Goal: Task Accomplishment & Management: Complete application form

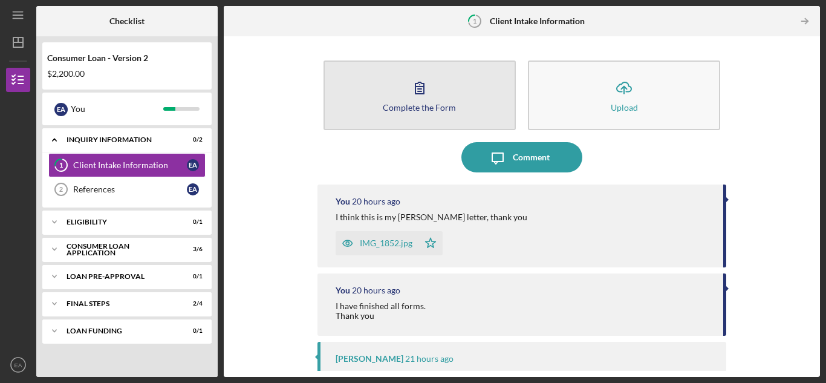
click at [405, 86] on icon "button" at bounding box center [420, 88] width 30 height 30
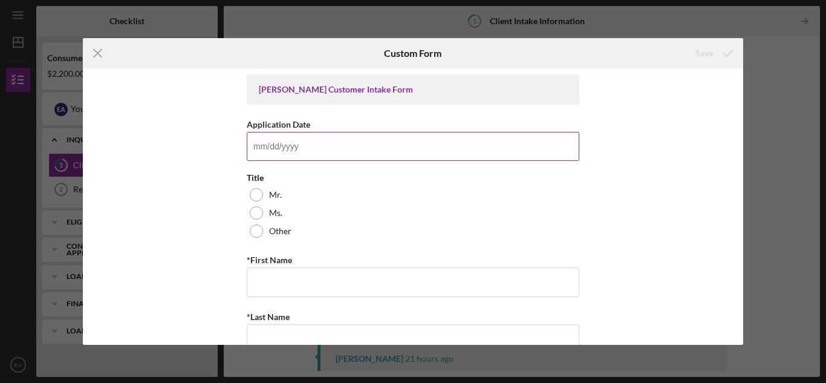
click at [258, 151] on input "Application Date" at bounding box center [413, 146] width 333 height 29
type input "09/16/2025"
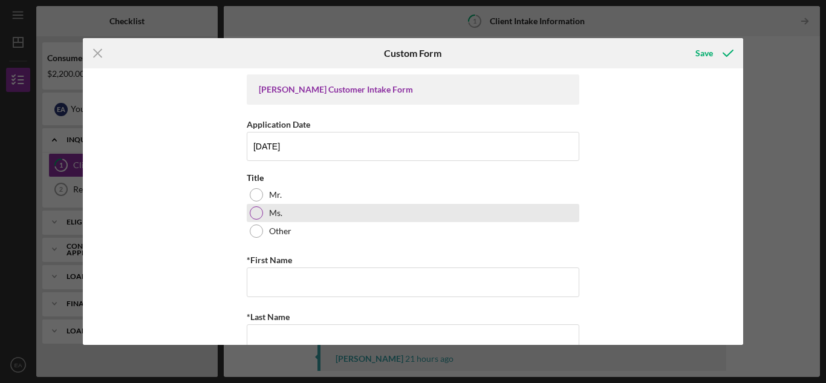
click at [252, 213] on div at bounding box center [256, 212] width 13 height 13
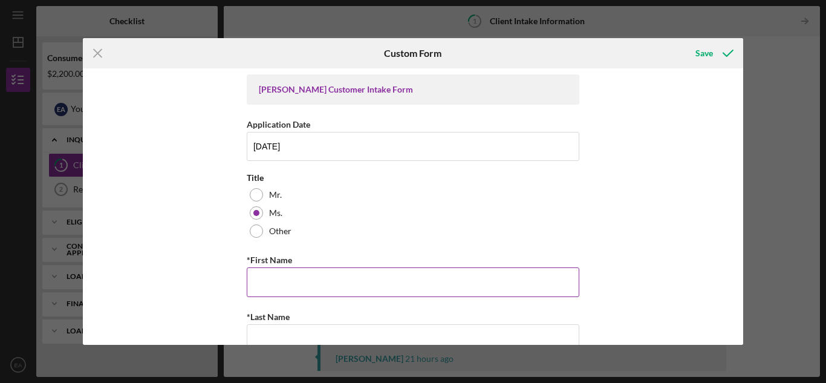
click at [251, 285] on input "*First Name" at bounding box center [413, 281] width 333 height 29
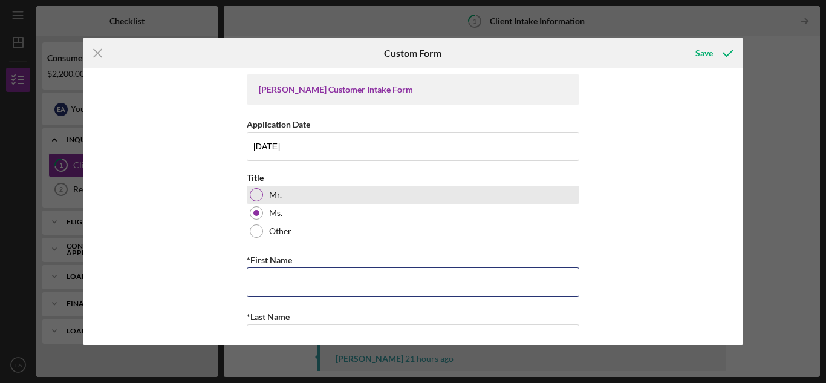
type input "Ester"
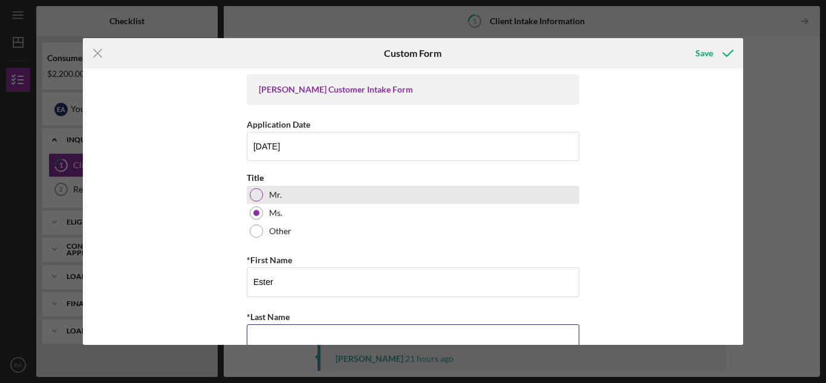
type input "Ayers"
type input "1524 Hobson Dr."
type input "Rantoul"
type input "Illinois"
type input "61,866"
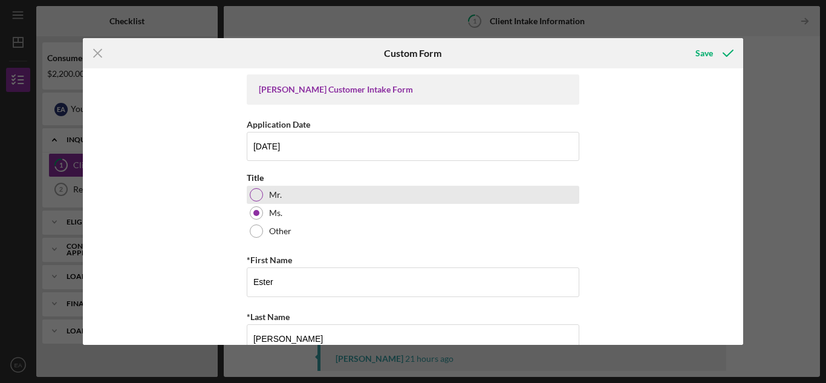
type input "Illinois"
type input "(217) 714-3465"
type input "ltayers1@gmail.com"
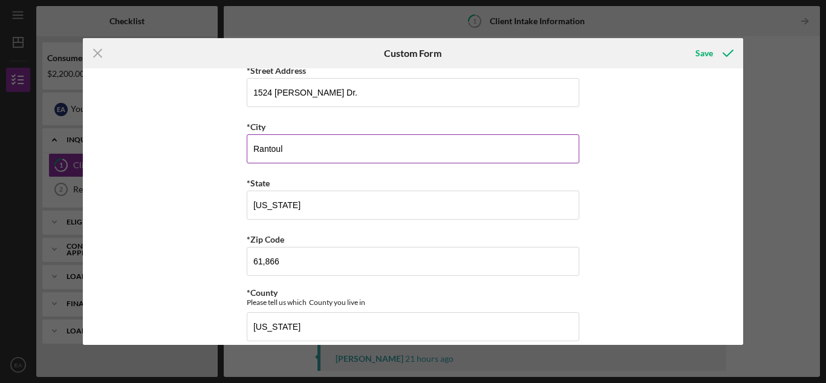
scroll to position [363, 0]
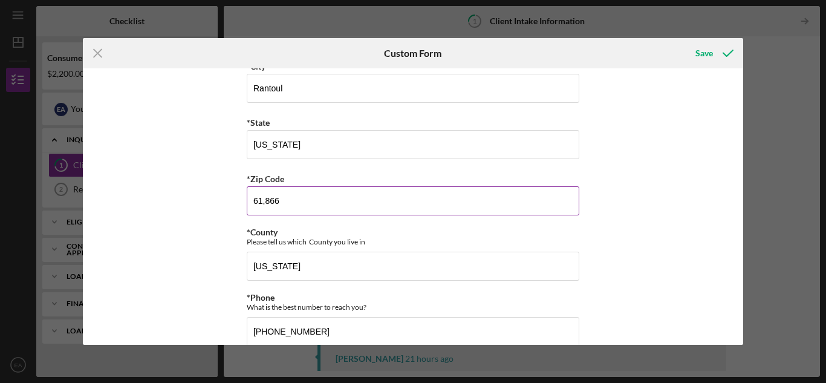
click at [279, 203] on input "61,866" at bounding box center [413, 200] width 333 height 29
type input "61,866"
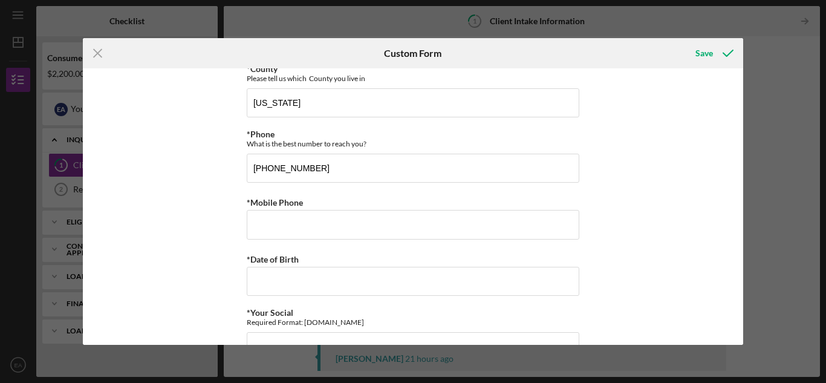
scroll to position [544, 0]
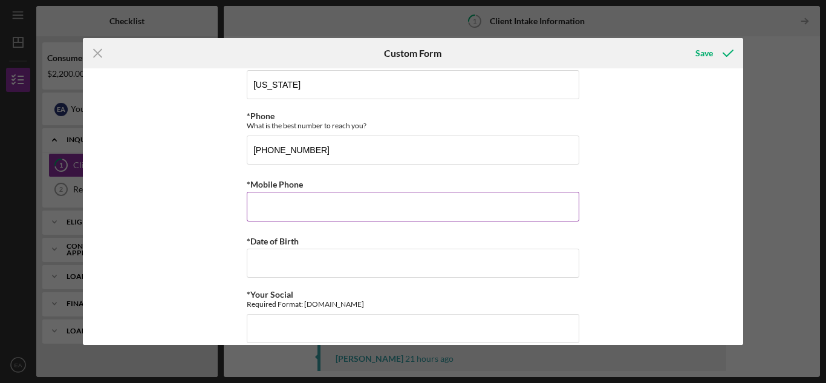
click at [255, 207] on input "*Mobile Phone" at bounding box center [413, 206] width 333 height 29
type input "(217) 714-3465"
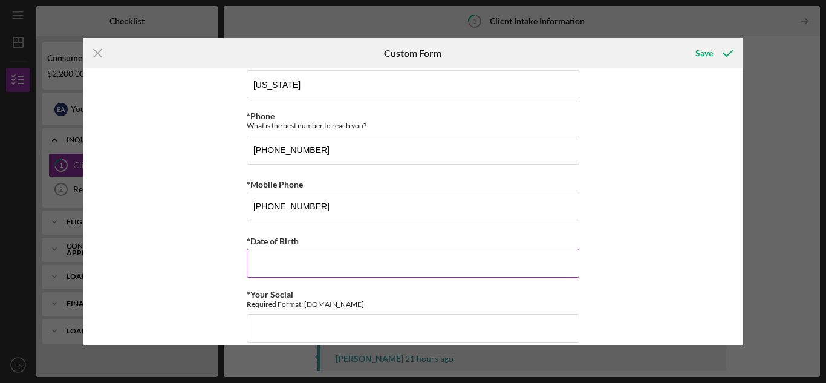
click at [267, 268] on input "*Date of Birth" at bounding box center [413, 263] width 333 height 29
type input "04 29 1956"
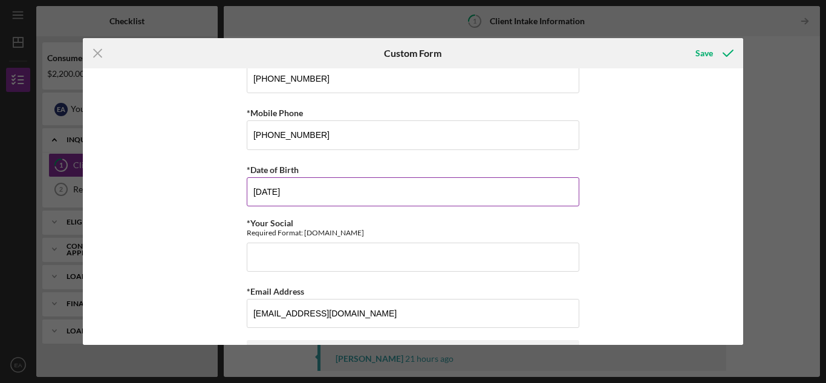
scroll to position [665, 0]
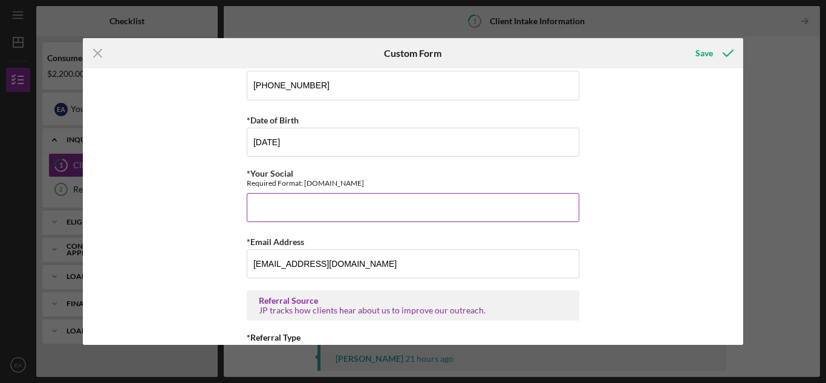
click at [266, 204] on input "*Your Social" at bounding box center [413, 207] width 333 height 29
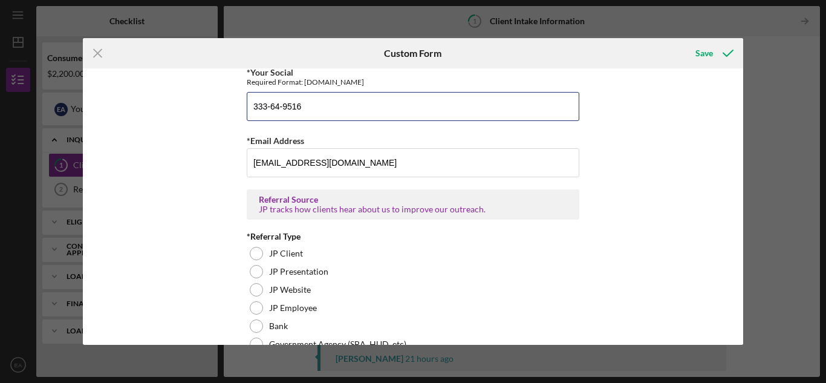
scroll to position [786, 0]
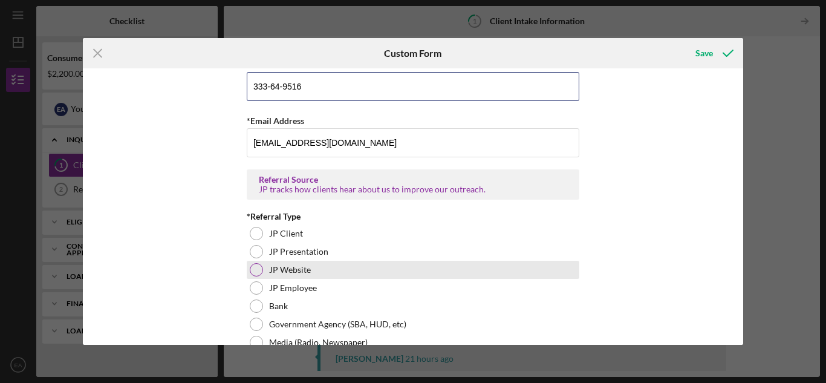
type input "333-64-9516"
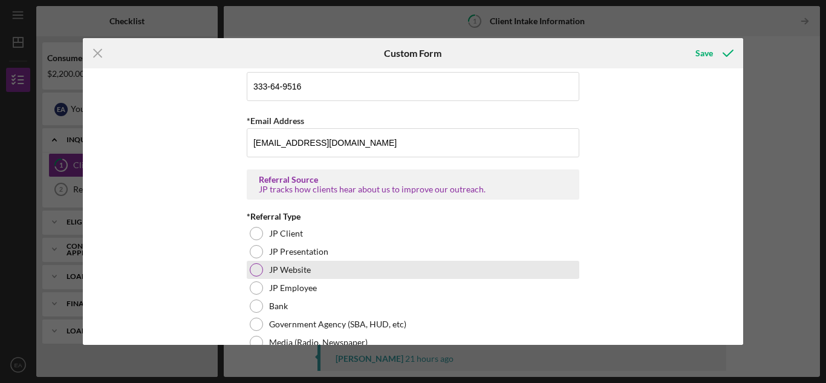
click at [254, 267] on div at bounding box center [256, 269] width 13 height 13
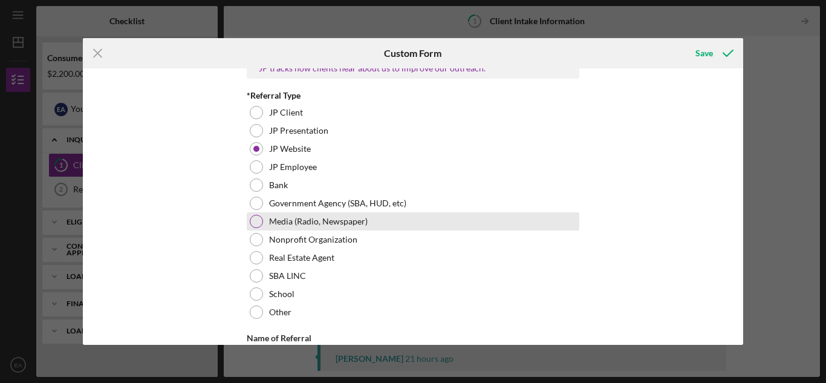
scroll to position [967, 0]
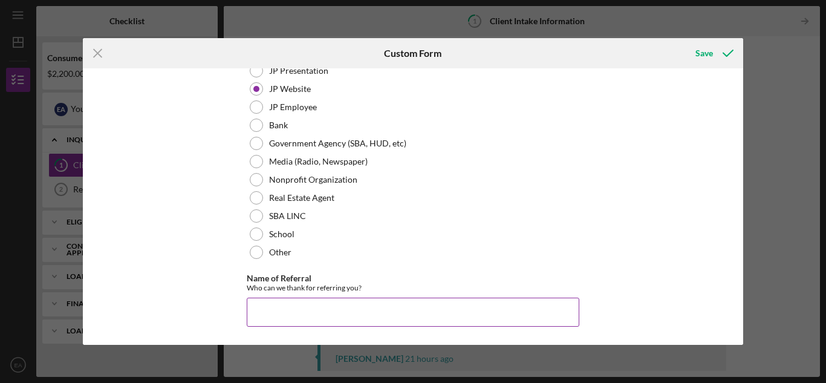
click at [269, 319] on input "Name of Referral" at bounding box center [413, 312] width 333 height 29
type input "internet"
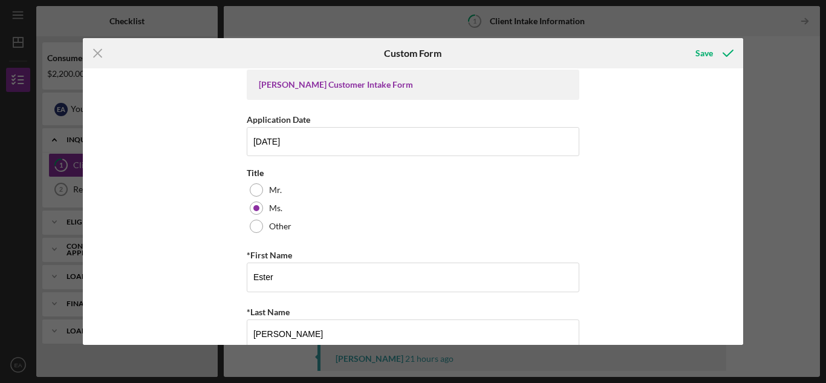
scroll to position [0, 0]
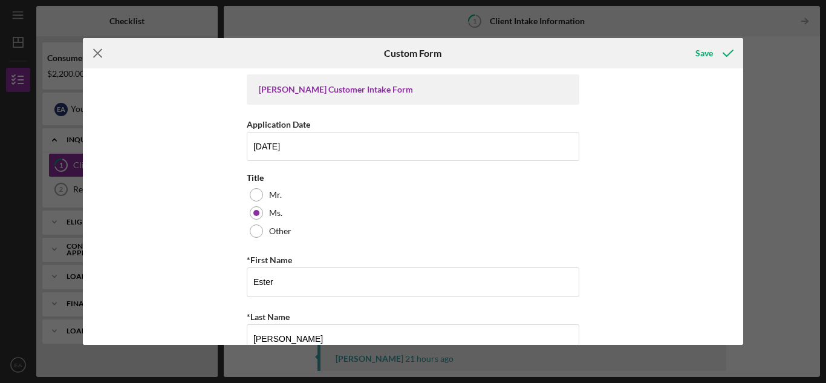
click at [99, 53] on line at bounding box center [98, 54] width 8 height 8
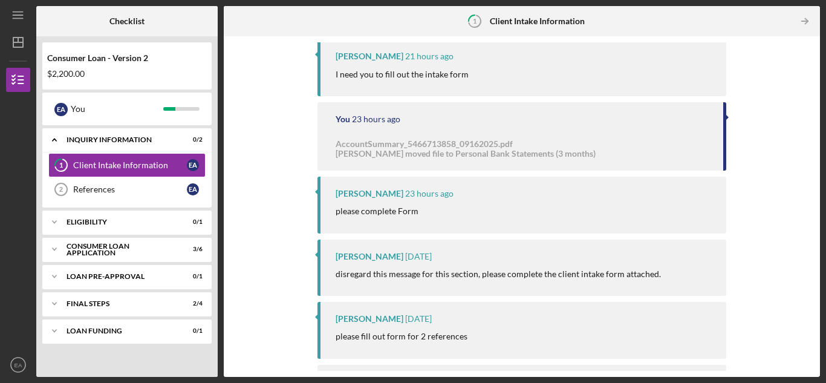
scroll to position [357, 0]
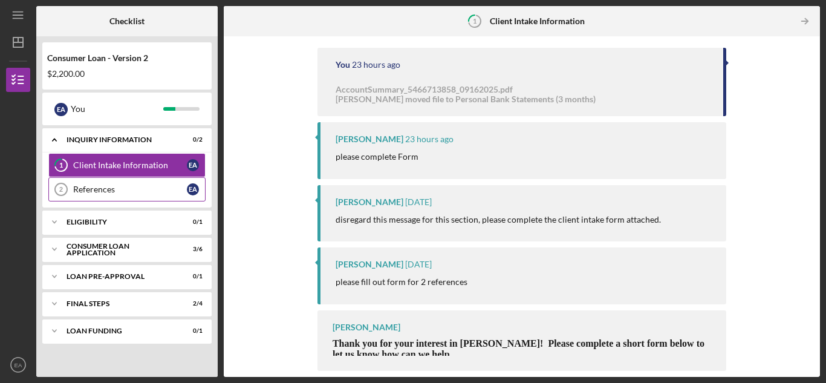
click at [156, 191] on div "References" at bounding box center [130, 189] width 114 height 10
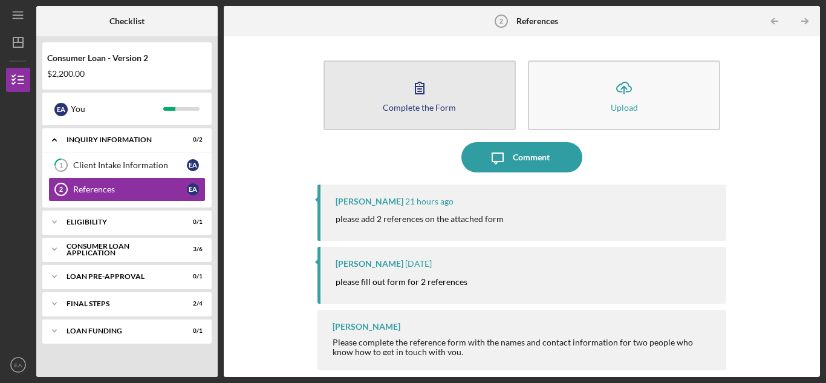
click at [416, 117] on button "Complete the Form Form" at bounding box center [420, 95] width 192 height 70
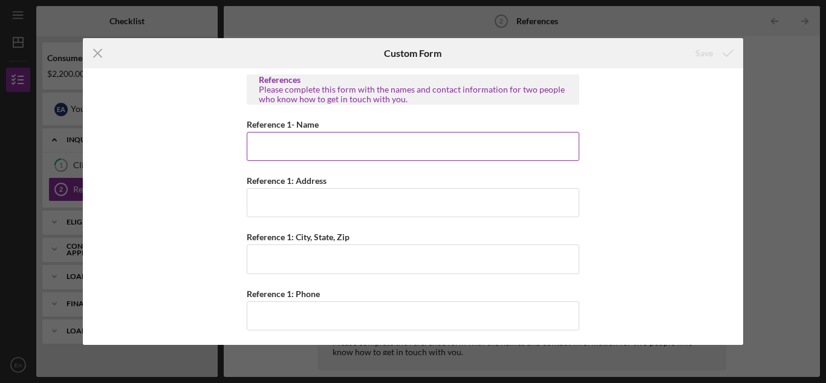
click at [263, 145] on input "Reference 1- Name" at bounding box center [413, 146] width 333 height 29
type input "Eason Ayers"
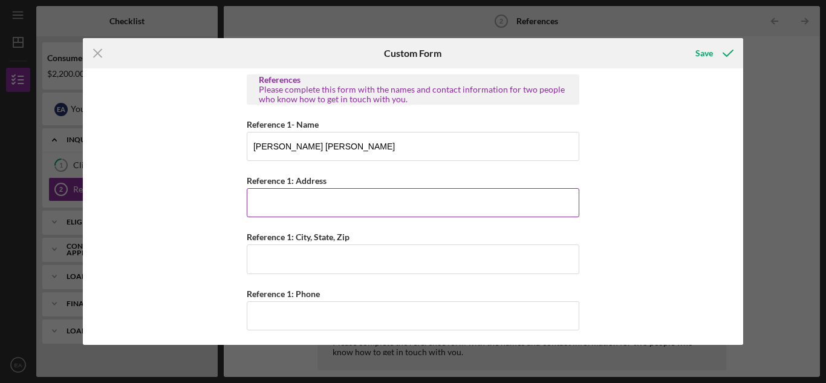
click at [278, 209] on input "Reference 1: Address" at bounding box center [413, 202] width 333 height 29
type input "671 Willow Pond Road"
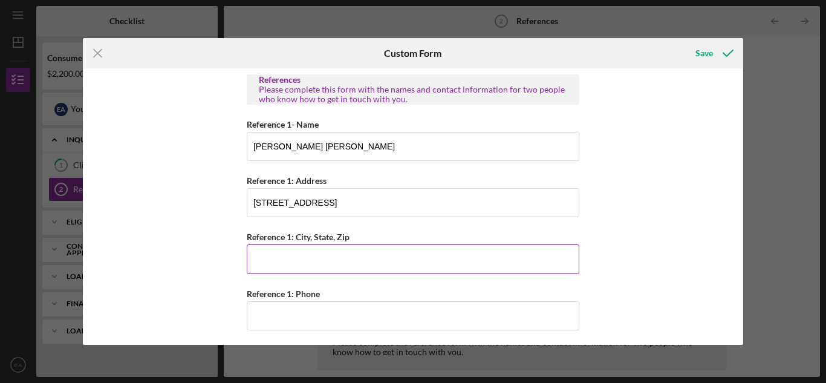
click at [262, 254] on input "Reference 1: City, State, Zip" at bounding box center [413, 258] width 333 height 29
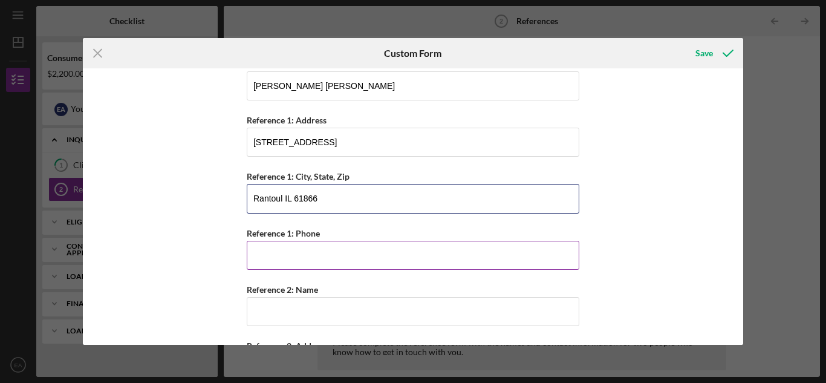
type input "Rantoul IL 61866"
click at [275, 261] on input "Reference 1: Phone" at bounding box center [413, 255] width 333 height 29
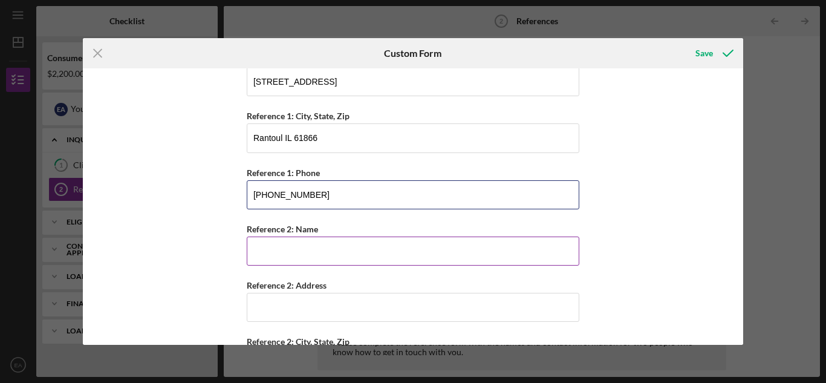
type input "(217) 402-8468"
click at [263, 253] on input "Reference 2: Name" at bounding box center [413, 250] width 333 height 29
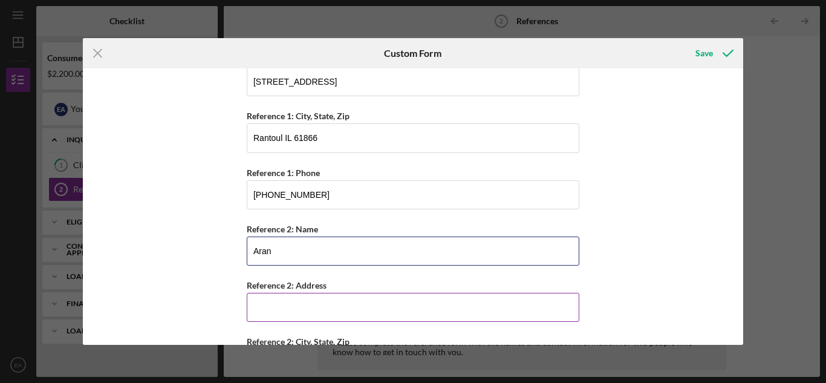
type input "Aran"
click at [273, 309] on input "Reference 2: Address" at bounding box center [413, 307] width 333 height 29
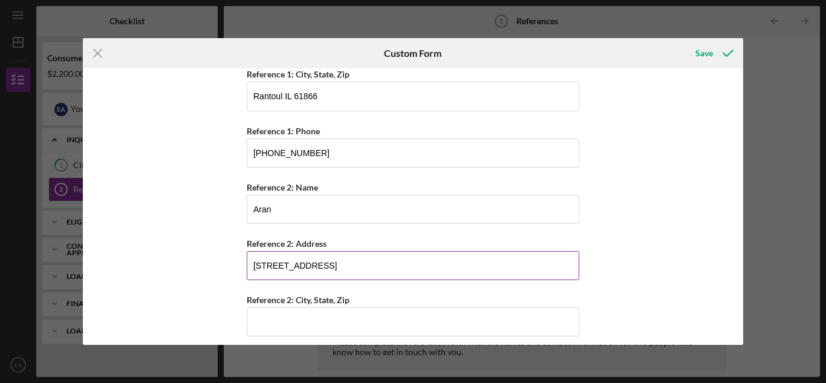
scroll to position [181, 0]
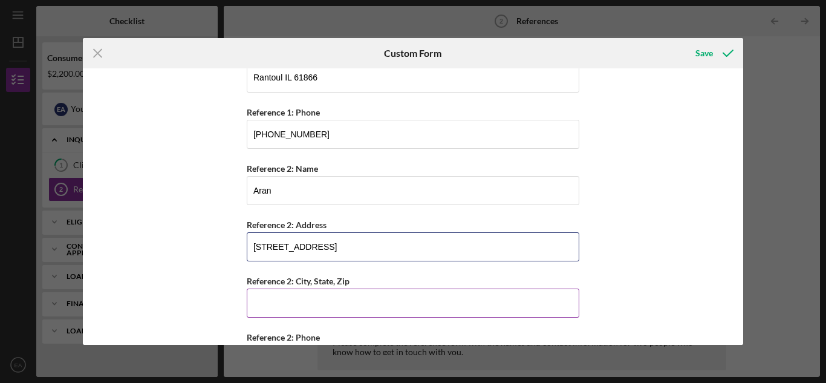
type input "204 east church street"
click at [256, 308] on input "Reference 2: City, State, Zip" at bounding box center [413, 303] width 333 height 29
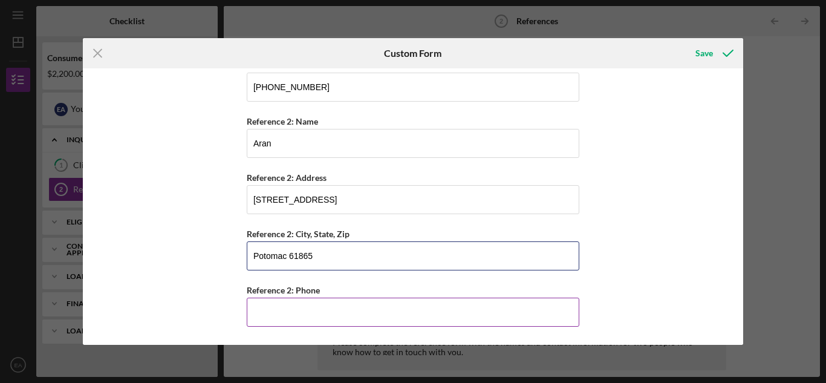
type input "Potomac 61865"
click at [261, 314] on input "Reference 2: Phone" at bounding box center [413, 312] width 333 height 29
type input "(217) 419-9632"
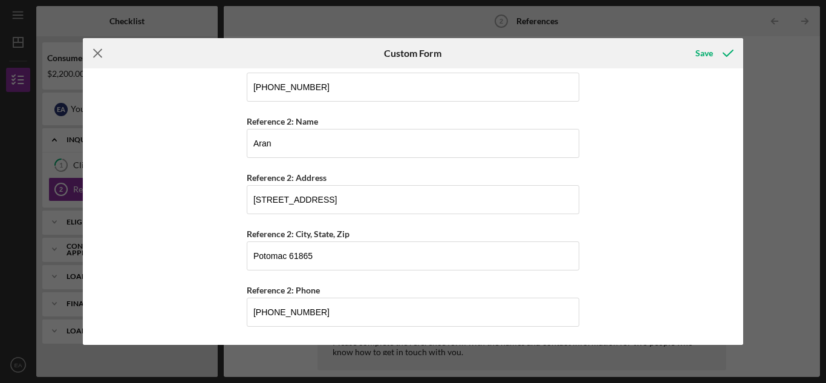
click at [95, 54] on icon "Icon/Menu Close" at bounding box center [98, 53] width 30 height 30
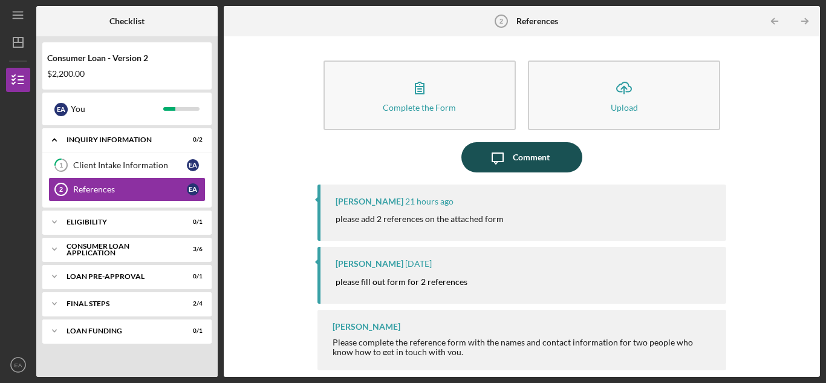
click at [526, 154] on div "Comment" at bounding box center [531, 157] width 37 height 30
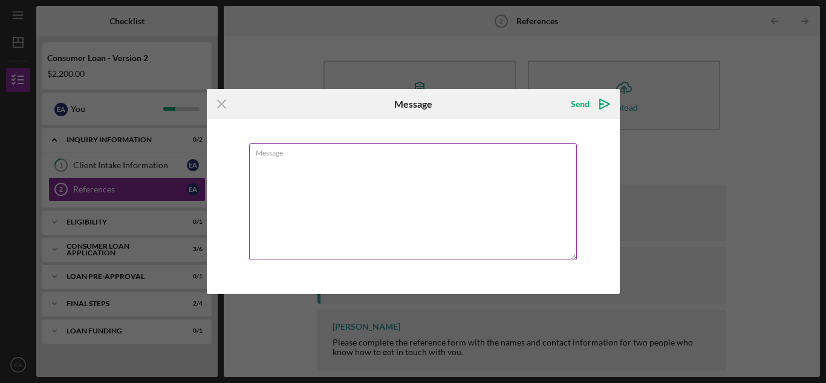
click at [283, 174] on textarea "Message" at bounding box center [413, 201] width 328 height 117
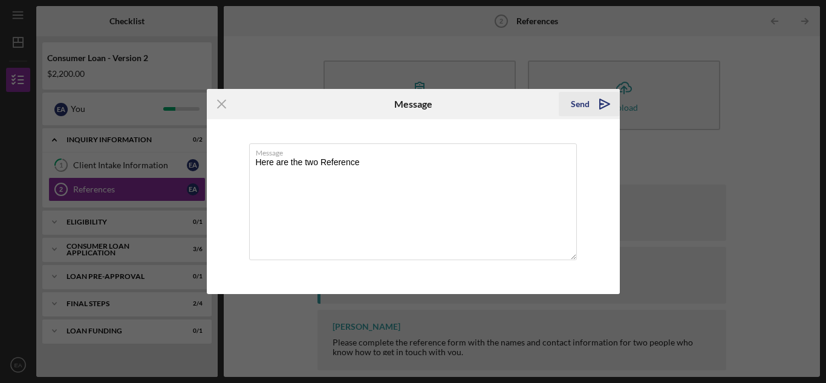
type textarea "Here are the two Reference"
click at [580, 105] on div "Send" at bounding box center [580, 104] width 19 height 24
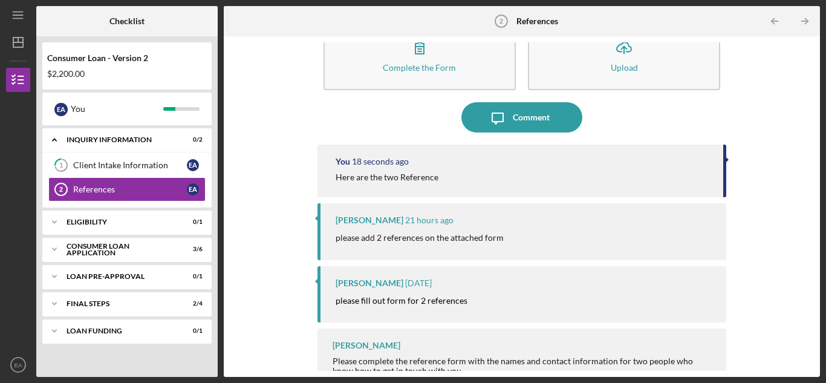
scroll to position [58, 0]
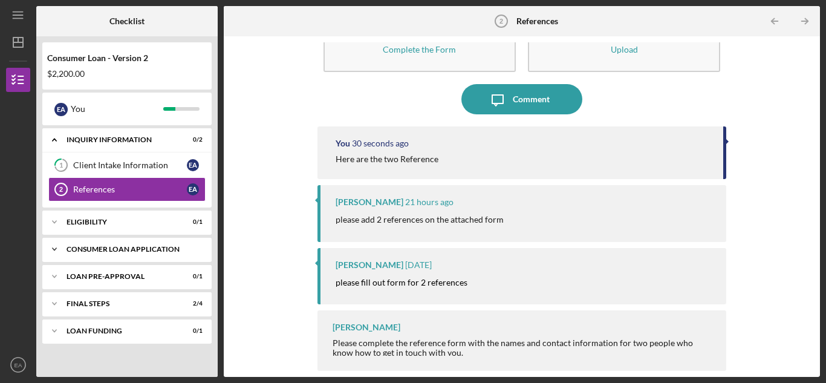
click at [142, 243] on div "Icon/Expander Consumer Loan Application 3 / 6" at bounding box center [126, 249] width 169 height 24
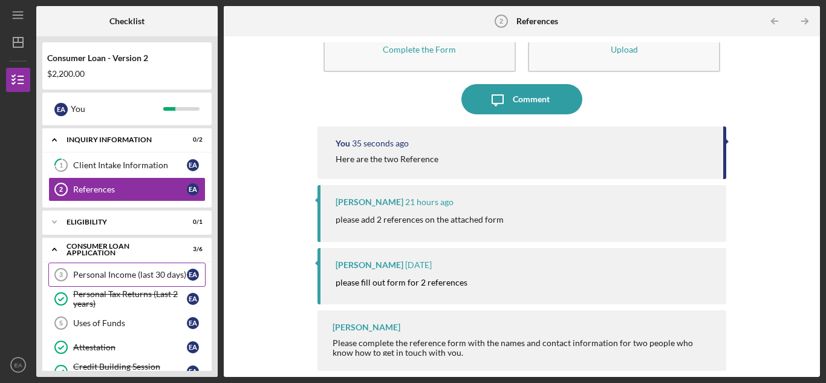
click at [146, 273] on div "Personal Income (last 30 days)" at bounding box center [130, 275] width 114 height 10
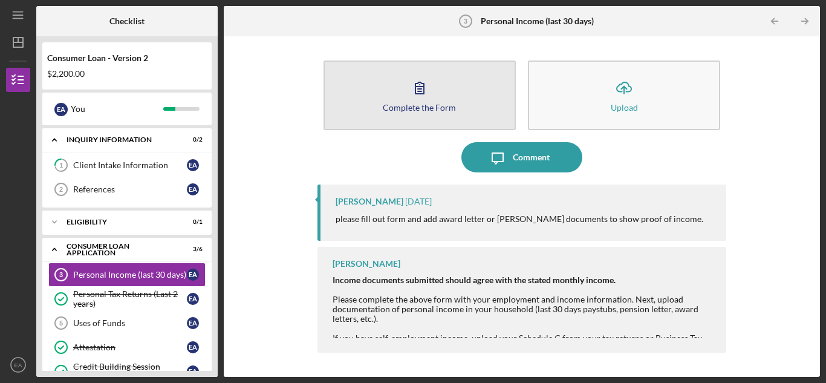
click at [423, 100] on icon "button" at bounding box center [420, 88] width 30 height 30
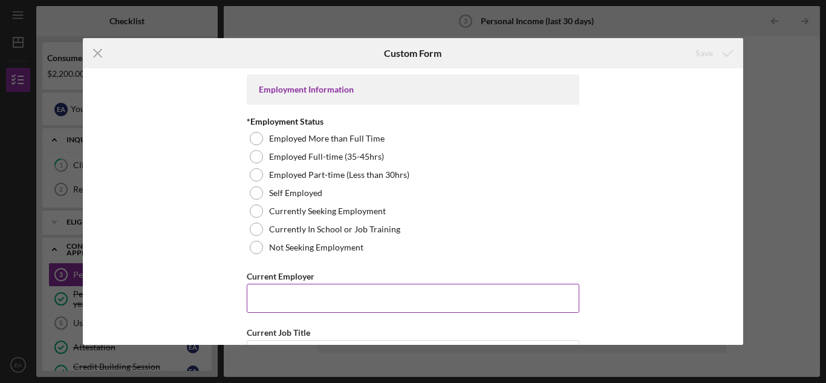
click at [260, 301] on input "Current Employer" at bounding box center [413, 298] width 333 height 29
type input "Exela Teachnolog"
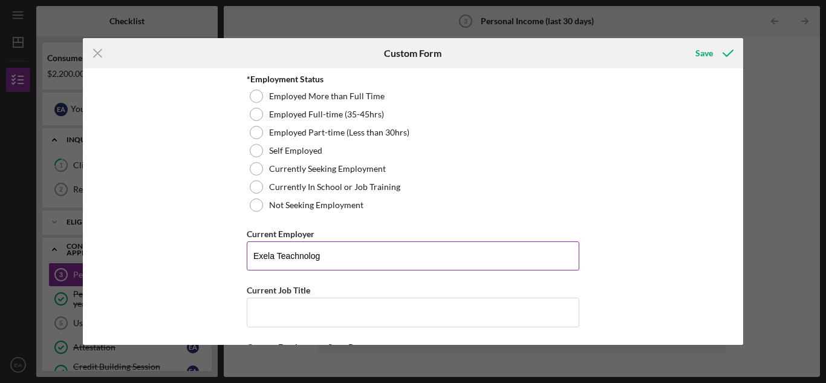
scroll to position [60, 0]
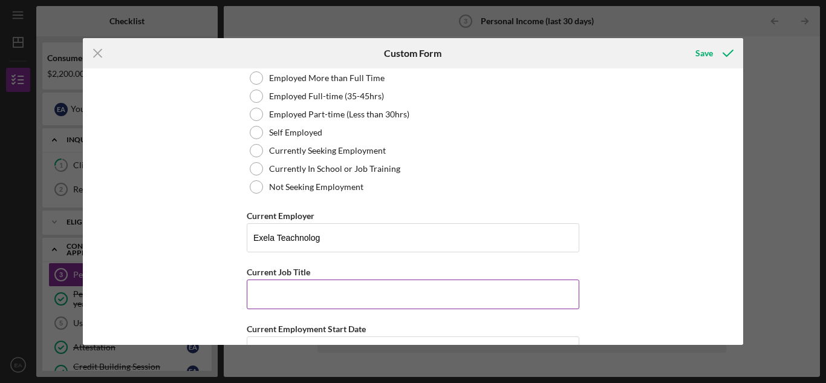
click at [276, 292] on input "Current Job Title" at bounding box center [413, 293] width 333 height 29
type input "Film Spec."
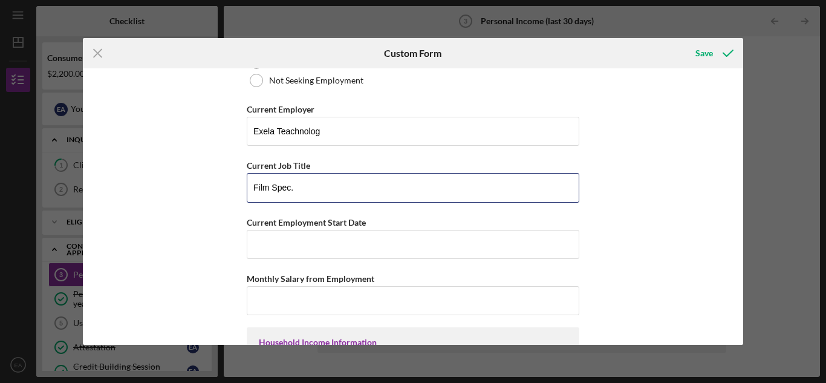
scroll to position [181, 0]
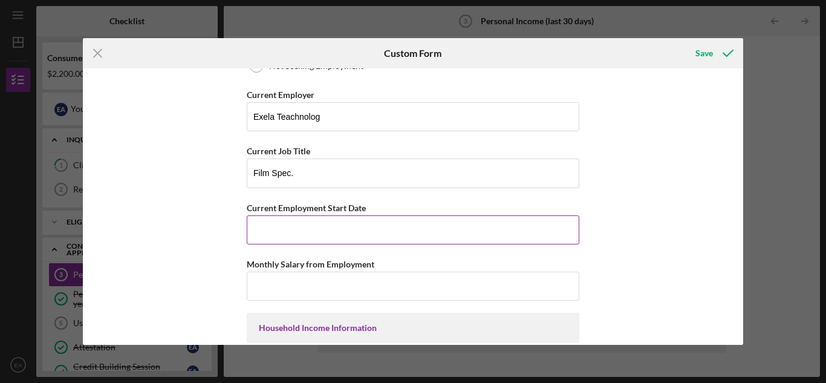
click at [286, 239] on input "Current Employment Start Date" at bounding box center [413, 229] width 333 height 29
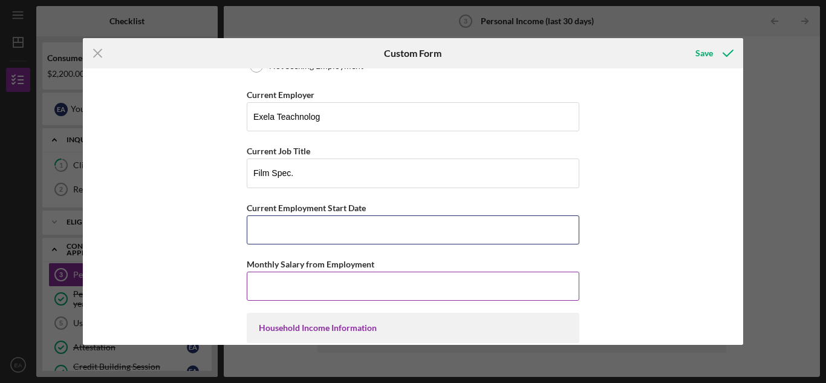
type input "11/09/20"
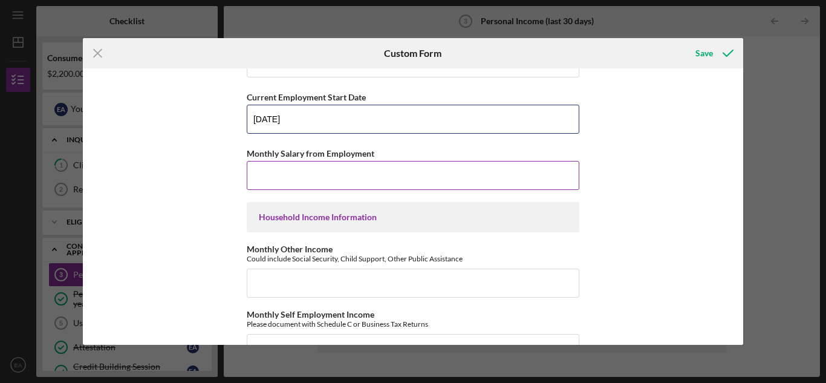
scroll to position [302, 0]
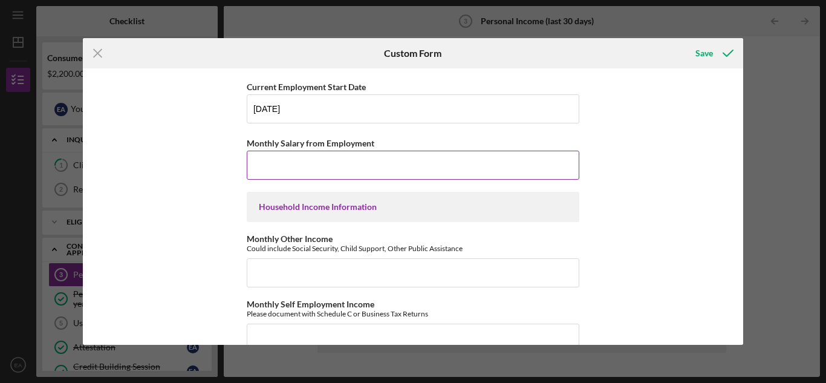
click at [278, 170] on input "Monthly Salary from Employment" at bounding box center [413, 165] width 333 height 29
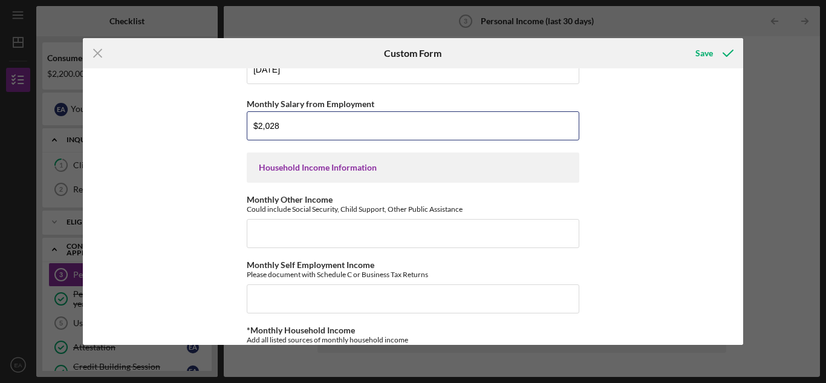
scroll to position [363, 0]
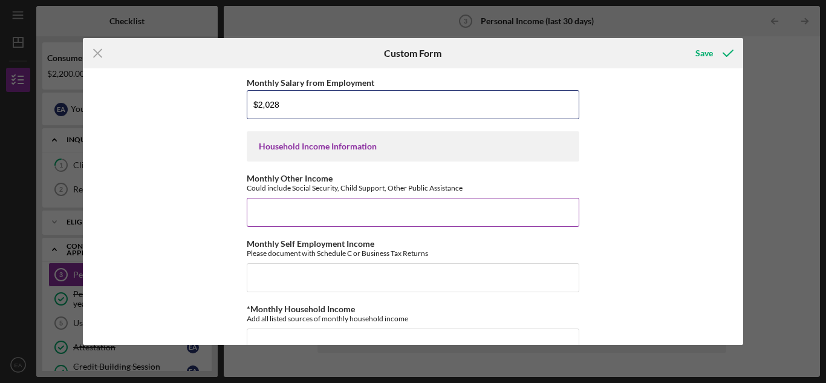
type input "$2,028"
click at [298, 217] on input "Monthly Other Income" at bounding box center [413, 212] width 333 height 29
type input "$1,161"
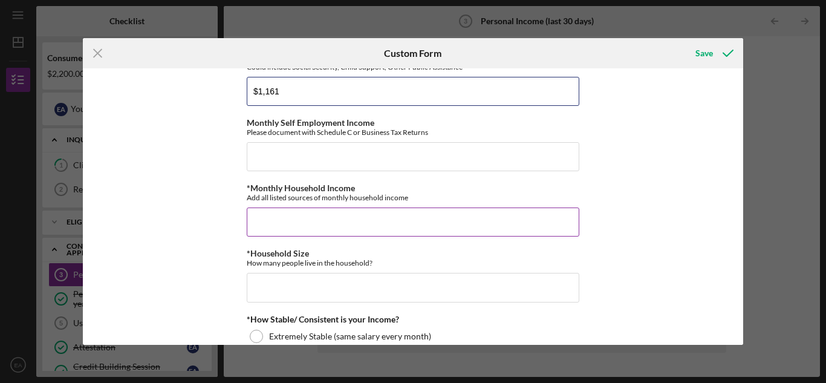
scroll to position [544, 0]
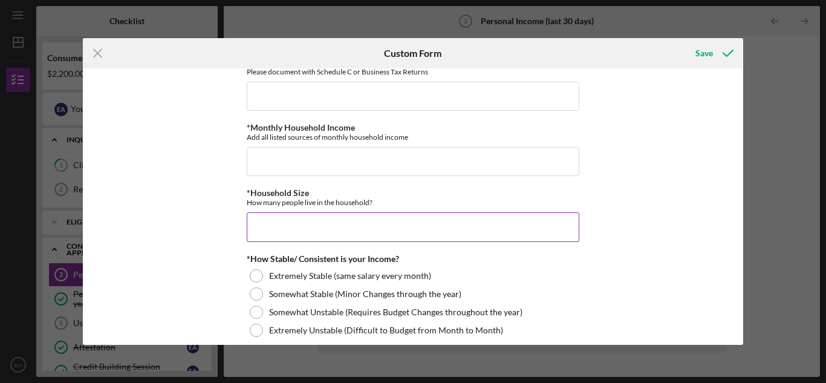
click at [282, 233] on input "*Household Size" at bounding box center [413, 226] width 333 height 29
type input "1"
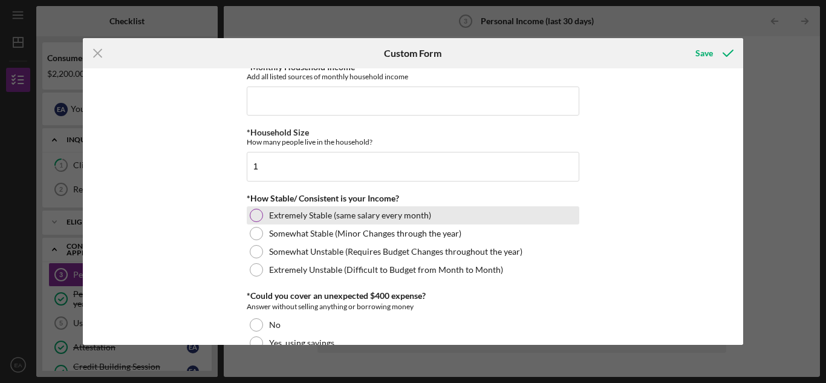
click at [250, 213] on div at bounding box center [256, 215] width 13 height 13
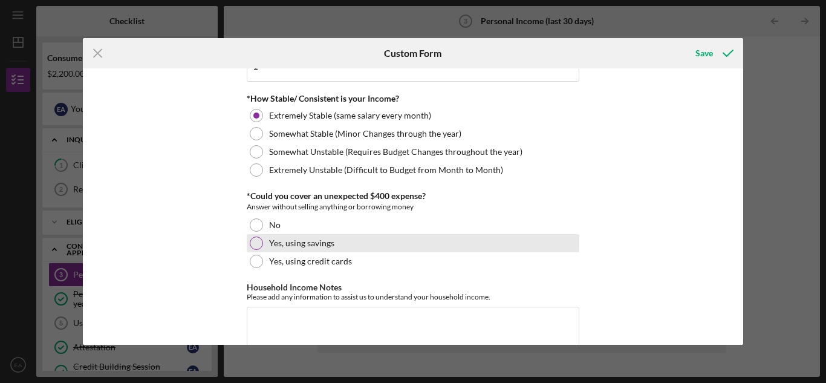
scroll to position [726, 0]
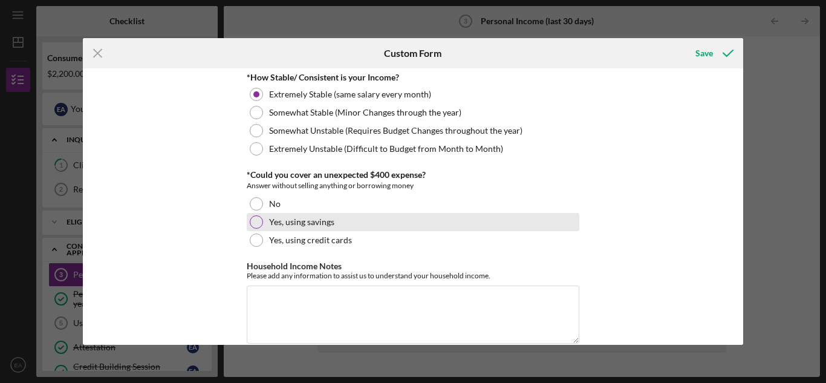
click at [253, 221] on div at bounding box center [256, 221] width 13 height 13
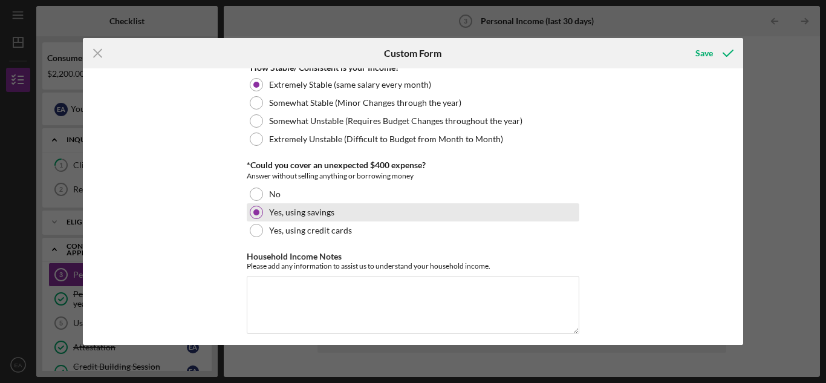
scroll to position [745, 0]
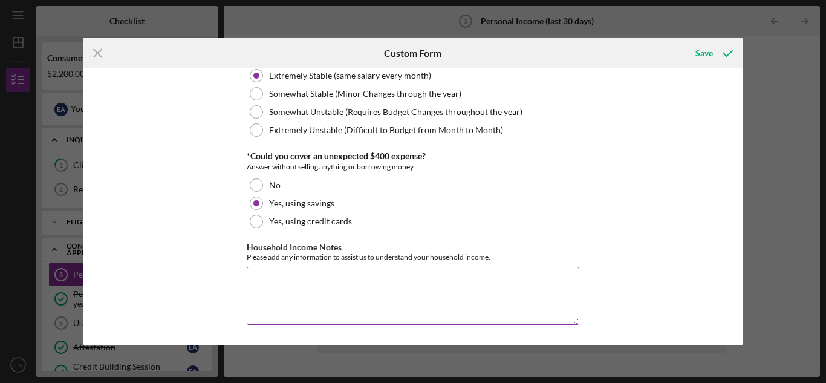
click at [278, 285] on textarea "Household Income Notes" at bounding box center [413, 296] width 333 height 58
click at [259, 284] on textarea "Household Income Notes" at bounding box center [413, 296] width 333 height 58
click at [255, 282] on textarea "Social Se" at bounding box center [413, 296] width 333 height 58
click at [311, 282] on textarea "Scurityocial Se" at bounding box center [413, 296] width 333 height 58
type textarea "S"
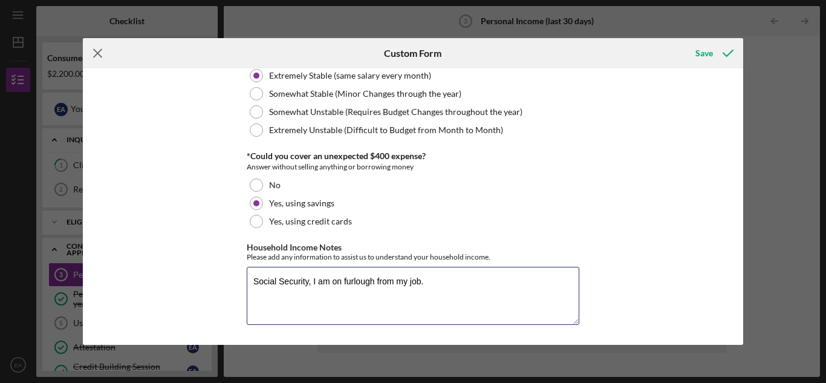
type textarea "Social Security, I am on furlough from my job."
click at [99, 50] on icon "Icon/Menu Close" at bounding box center [98, 53] width 30 height 30
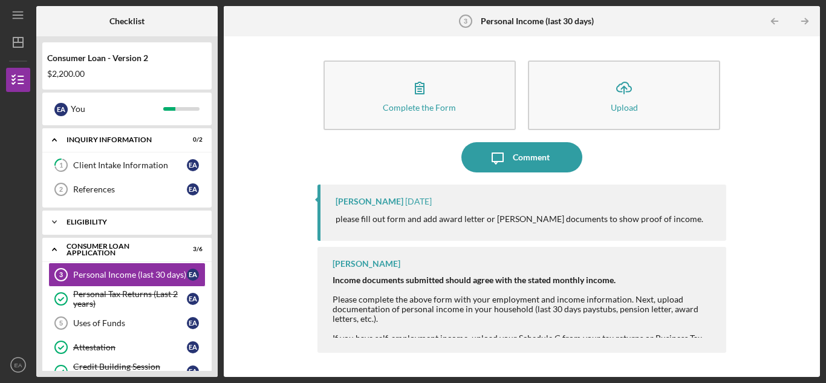
click at [203, 222] on div "Icon/Expander Eligibility 0 / 1" at bounding box center [126, 222] width 169 height 24
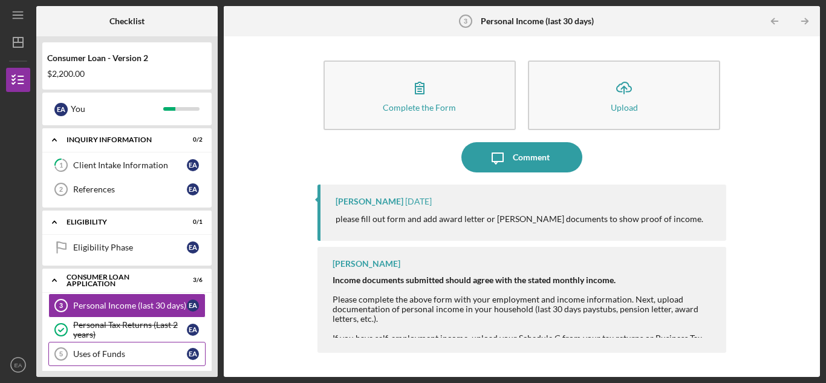
click at [111, 353] on div "Uses of Funds" at bounding box center [130, 354] width 114 height 10
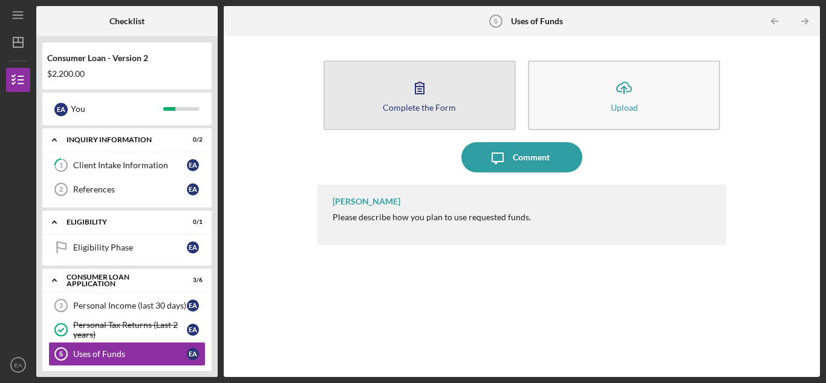
click at [403, 99] on button "Complete the Form Form" at bounding box center [420, 95] width 192 height 70
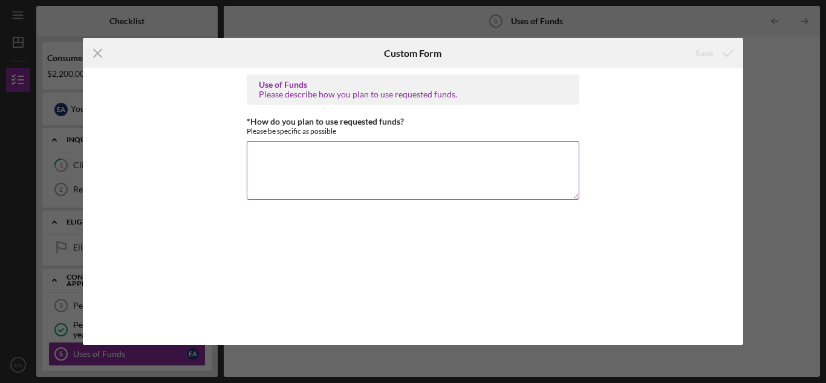
click at [265, 157] on textarea "*How do you plan to use requested funds?" at bounding box center [413, 170] width 333 height 58
click at [391, 156] on textarea "Purchase a vehicle my vehicle was totle in" at bounding box center [413, 170] width 333 height 58
click at [439, 157] on textarea "Purchase a vehicle my vehicle was total in" at bounding box center [413, 170] width 333 height 58
click at [434, 157] on textarea "Purchase a vehicle my vehicle was total in an accoundent" at bounding box center [413, 170] width 333 height 58
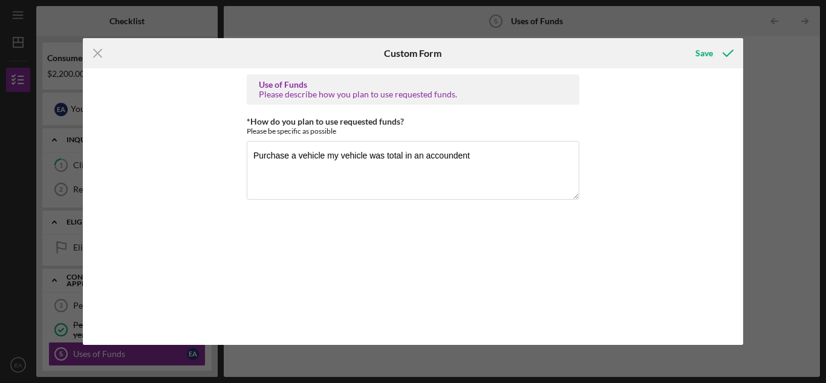
drag, startPoint x: 434, startPoint y: 159, endPoint x: 370, endPoint y: 255, distance: 115.6
click at [368, 255] on div "Use of Funds Please describe how you plan to use requested funds. *How do you p…" at bounding box center [413, 206] width 333 height 264
click at [484, 163] on textarea "Purchase a vehicle my vehicle was total in an accoundent" at bounding box center [413, 170] width 333 height 58
click at [428, 158] on textarea "Purchase a vehicle my vehicle was total in an actdent" at bounding box center [413, 170] width 333 height 58
click at [431, 160] on textarea "Purchase a vehicle my vehicle was total in an actdent" at bounding box center [413, 170] width 333 height 58
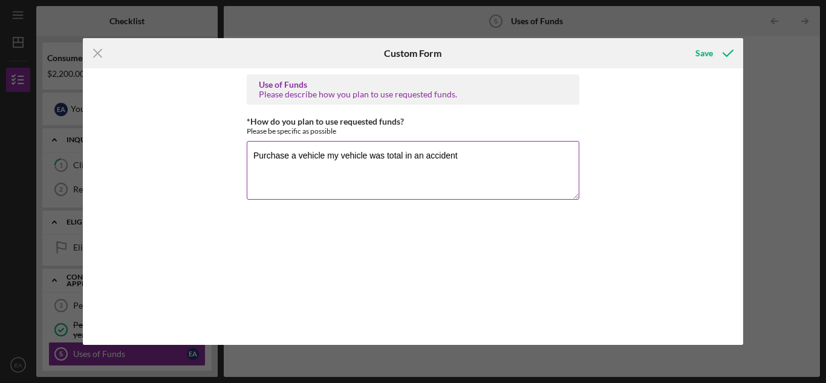
click at [476, 155] on textarea "Purchase a vehicle my vehicle was total in an accident" at bounding box center [413, 170] width 333 height 58
type textarea "Purchase a vehicle my vehicle was total in an accident."
click at [96, 50] on icon "Icon/Menu Close" at bounding box center [98, 53] width 30 height 30
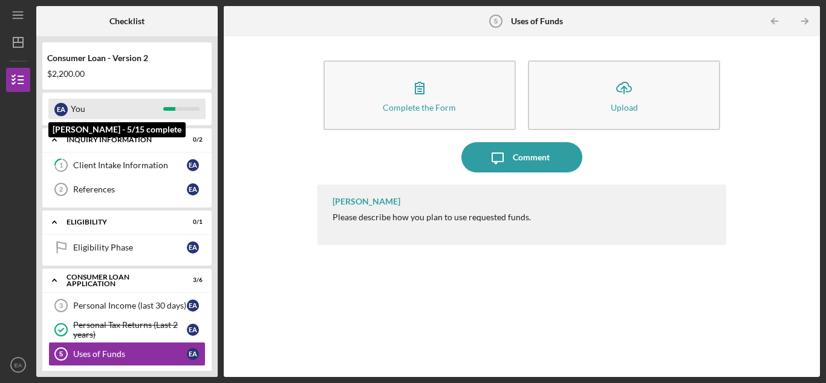
click at [100, 107] on div "You" at bounding box center [117, 109] width 93 height 21
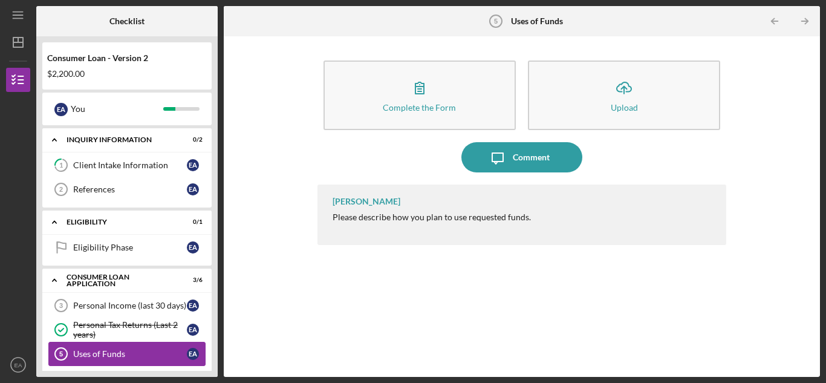
click at [132, 353] on div "Uses of Funds" at bounding box center [130, 354] width 114 height 10
click at [96, 277] on div "Consumer Loan Application" at bounding box center [132, 279] width 130 height 7
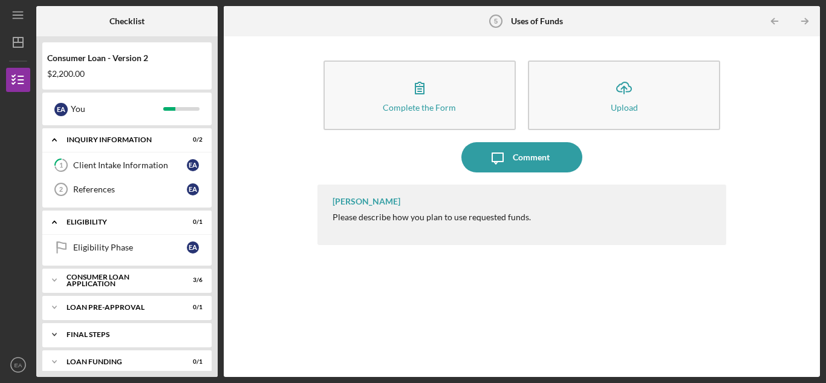
click at [194, 328] on div "Icon/Expander FINAL STEPS 2 / 4" at bounding box center [126, 334] width 169 height 24
click at [91, 328] on div "Icon/Expander FINAL STEPS 2 / 4" at bounding box center [126, 334] width 169 height 25
click at [113, 357] on div "Icon/Expander Loan Funding 0 / 1" at bounding box center [126, 362] width 169 height 24
click at [134, 330] on div "Icon/Expander FINAL STEPS 2 / 4" at bounding box center [126, 334] width 169 height 24
click at [157, 304] on div "Loan Pre-Approval" at bounding box center [132, 307] width 130 height 7
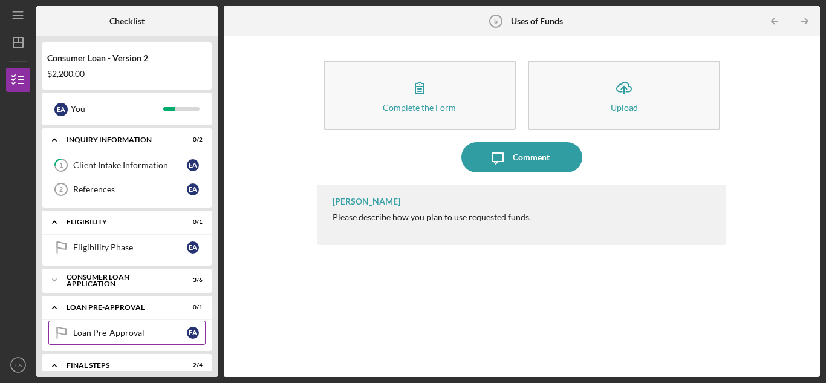
click at [163, 329] on div "Loan Pre-Approval" at bounding box center [130, 333] width 114 height 10
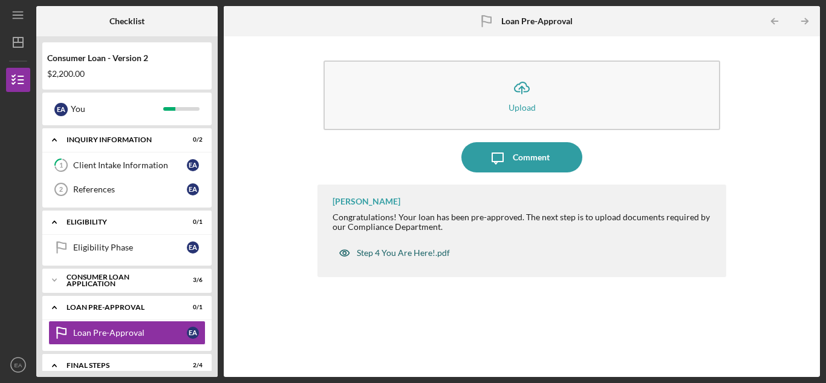
click at [409, 255] on div "Step 4 You Are Here!.pdf" at bounding box center [403, 253] width 93 height 10
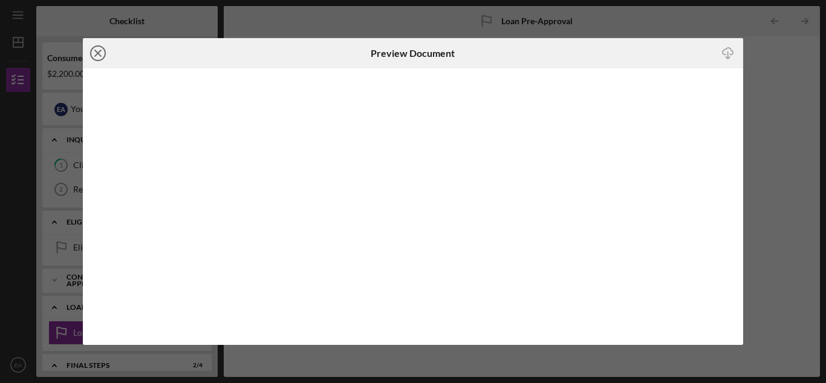
click at [97, 51] on icon "Icon/Close" at bounding box center [98, 53] width 30 height 30
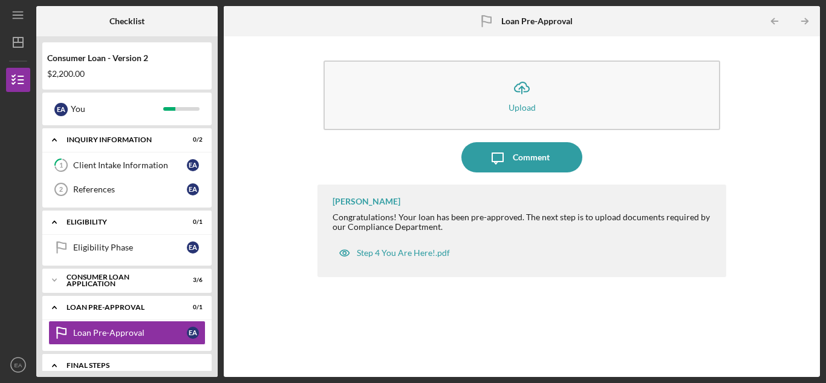
click at [123, 358] on div "Icon/Expander FINAL STEPS 2 / 4" at bounding box center [126, 365] width 169 height 25
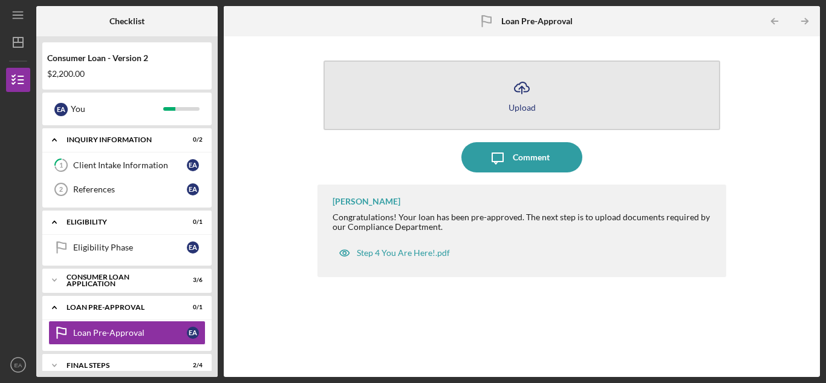
click at [497, 98] on button "Icon/Upload Upload" at bounding box center [522, 95] width 397 height 70
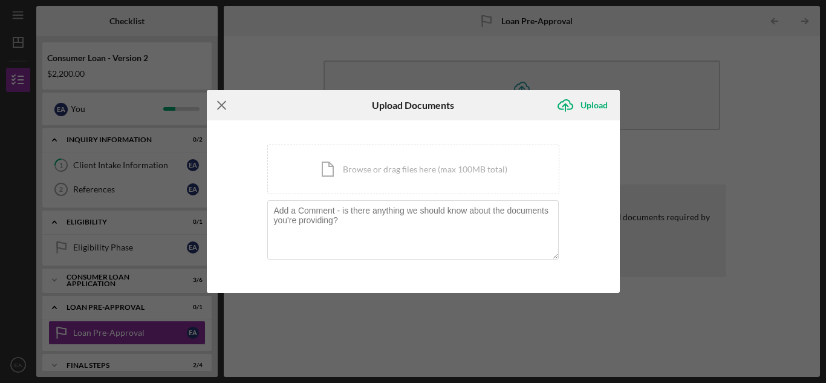
click at [226, 103] on icon "Icon/Menu Close" at bounding box center [222, 105] width 30 height 30
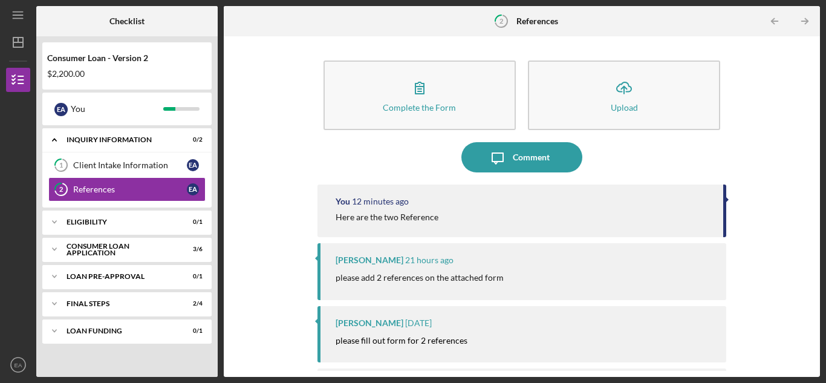
scroll to position [58, 0]
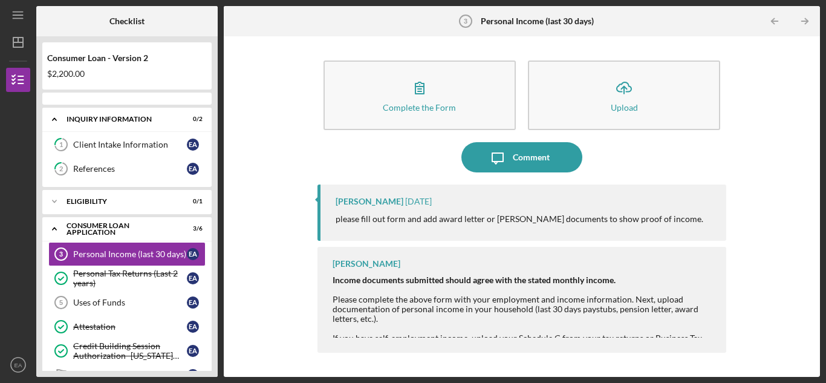
scroll to position [15, 0]
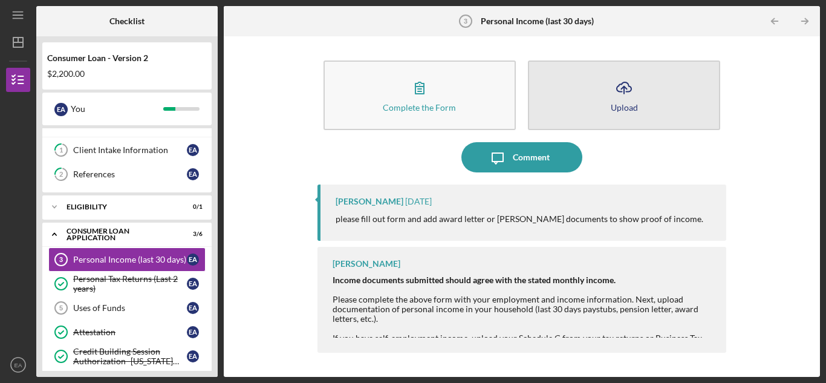
click at [592, 101] on button "Icon/Upload Upload" at bounding box center [624, 95] width 192 height 70
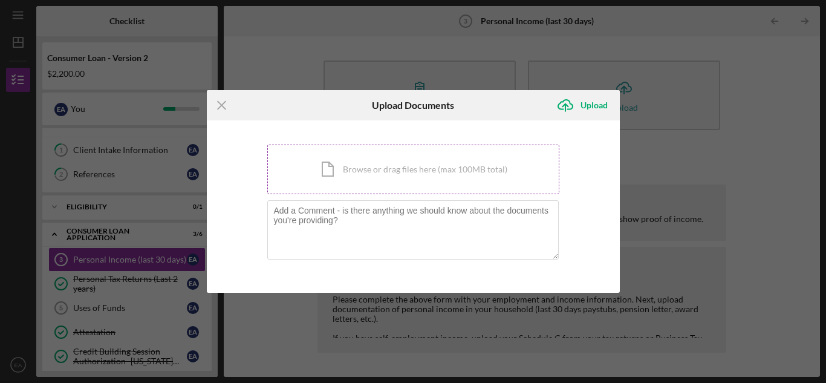
click at [372, 177] on div "Icon/Document Browse or drag files here (max 100MB total) Tap to choose files o…" at bounding box center [413, 170] width 292 height 50
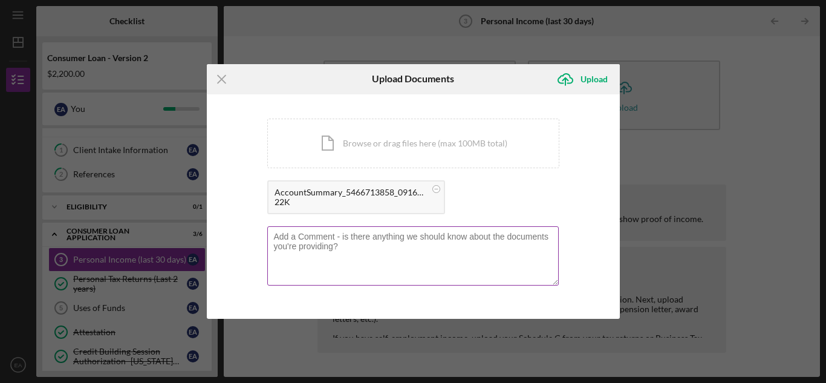
click at [342, 253] on textarea at bounding box center [413, 255] width 292 height 59
click at [317, 236] on textarea "My bank summre" at bounding box center [413, 255] width 292 height 59
click at [313, 239] on textarea "My bank summre" at bounding box center [413, 255] width 292 height 59
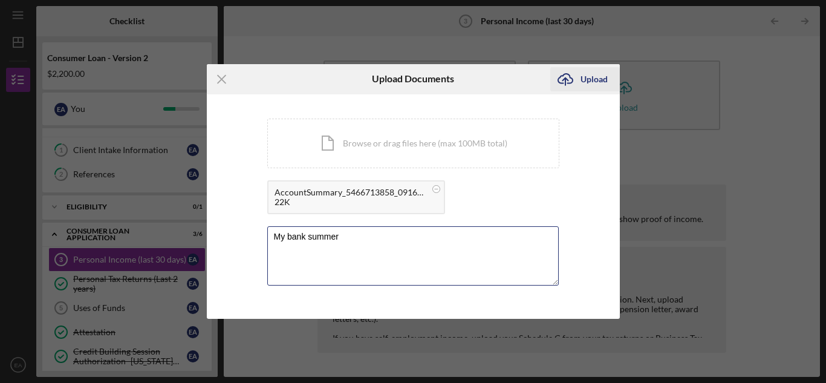
type textarea "My bank summer"
click at [595, 77] on div "Upload" at bounding box center [594, 79] width 27 height 24
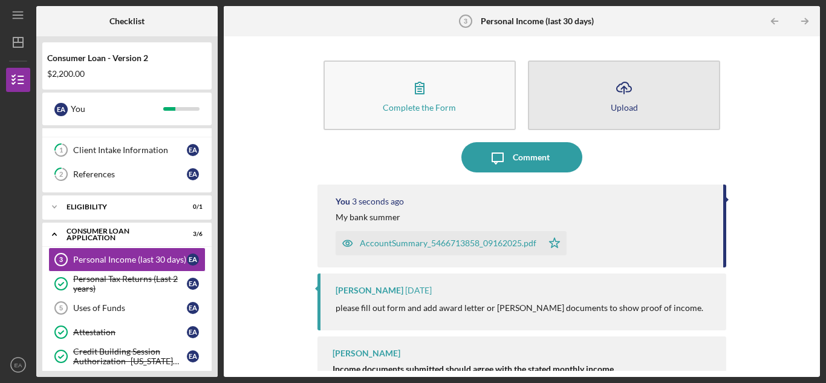
click at [659, 101] on button "Icon/Upload Upload" at bounding box center [624, 95] width 192 height 70
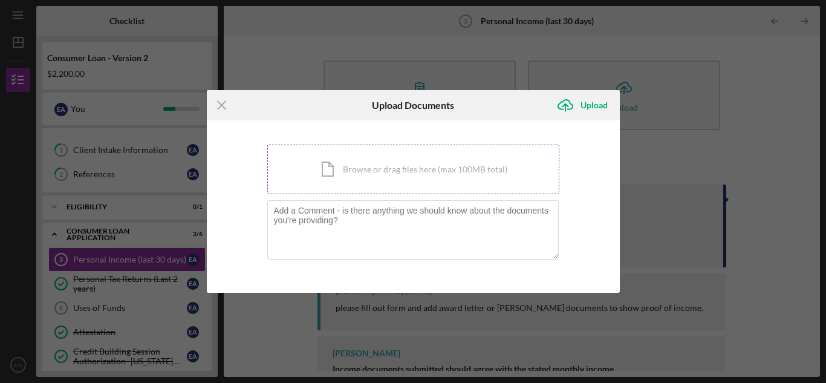
click at [372, 178] on div "Icon/Document Browse or drag files here (max 100MB total) Tap to choose files o…" at bounding box center [413, 170] width 292 height 50
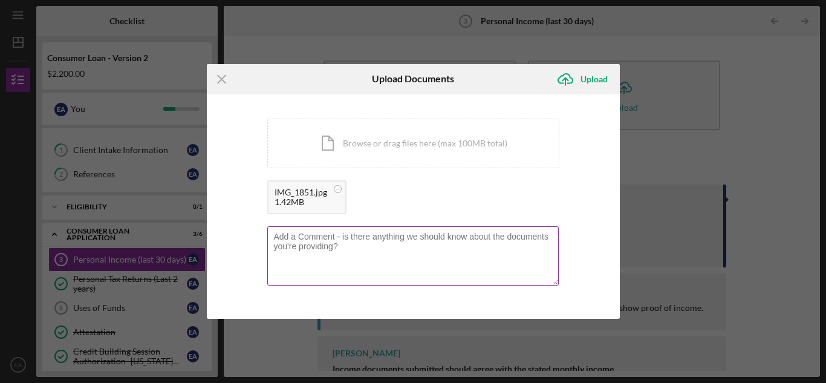
click at [342, 252] on textarea at bounding box center [413, 255] width 292 height 59
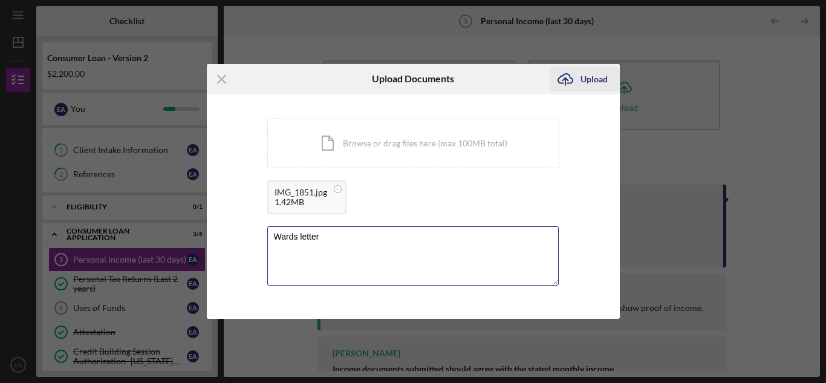
type textarea "Wards letter"
click at [598, 78] on div "Upload" at bounding box center [594, 79] width 27 height 24
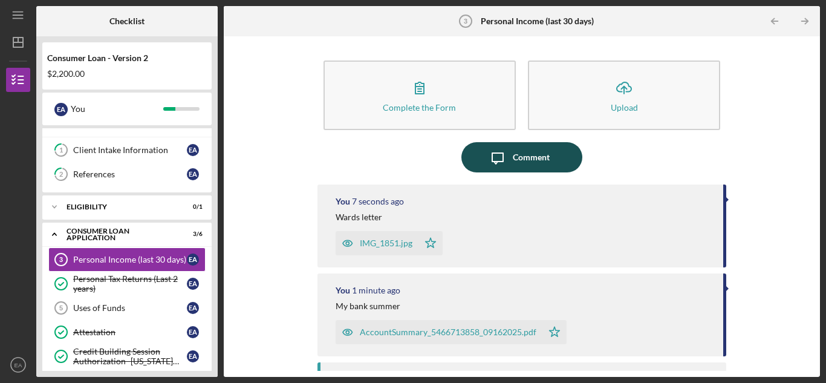
click at [518, 157] on div "Comment" at bounding box center [531, 157] width 37 height 30
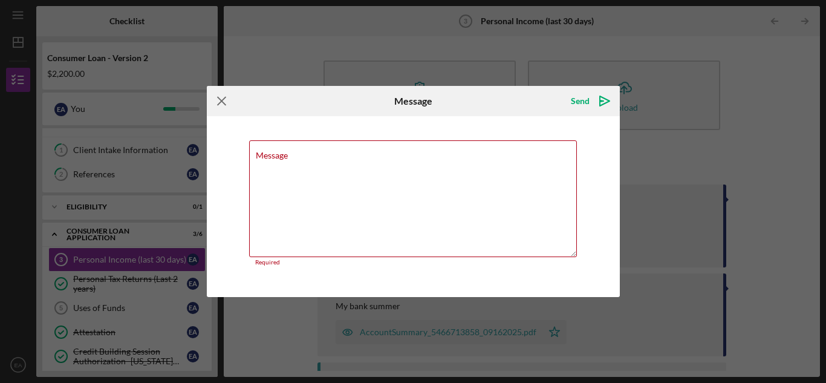
click at [225, 109] on icon "Icon/Menu Close" at bounding box center [222, 101] width 30 height 30
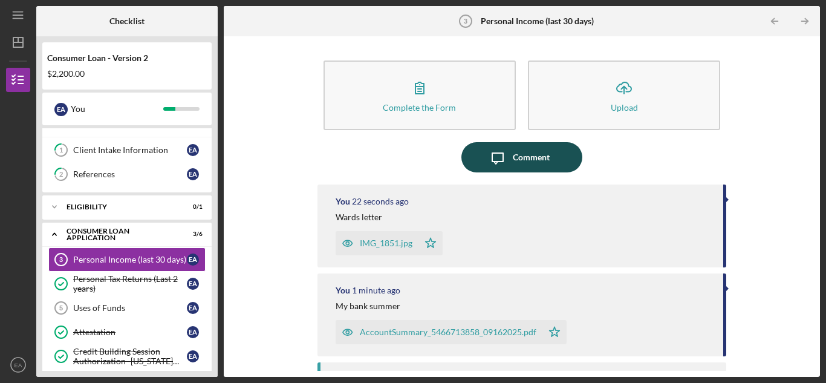
click at [509, 154] on icon "Icon/Message" at bounding box center [498, 157] width 30 height 30
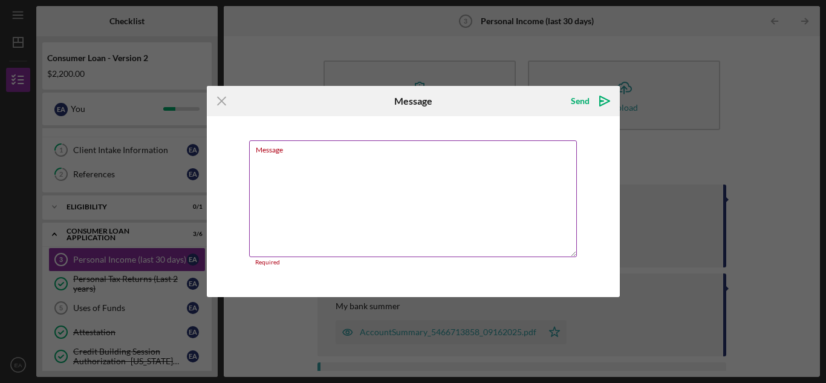
click at [287, 166] on textarea "Message" at bounding box center [413, 198] width 328 height 117
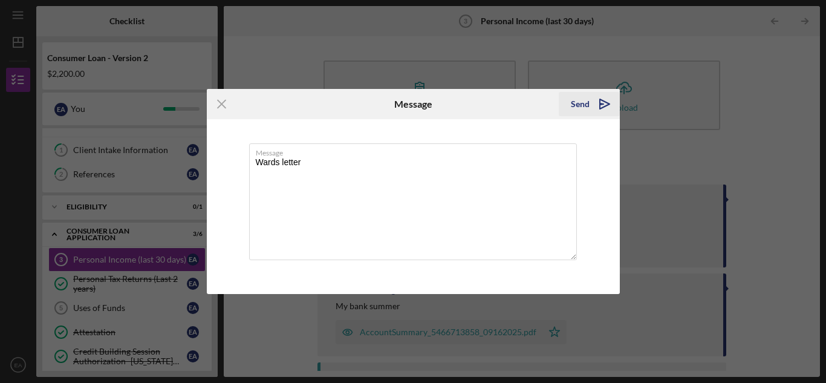
type textarea "Wards letter"
click at [582, 104] on div "Send" at bounding box center [580, 104] width 19 height 24
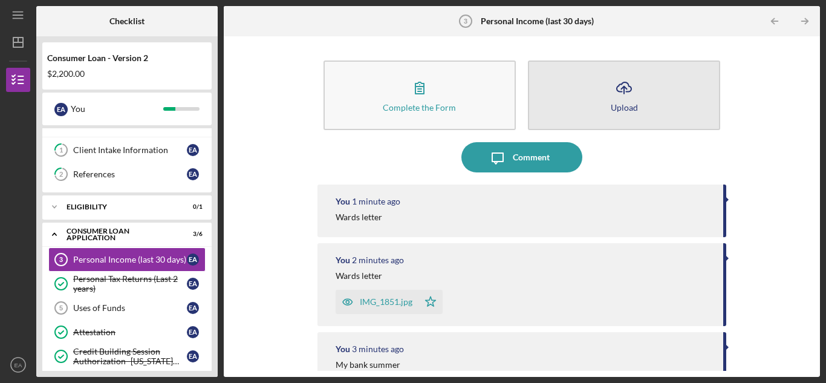
click at [612, 112] on button "Icon/Upload Upload" at bounding box center [624, 95] width 192 height 70
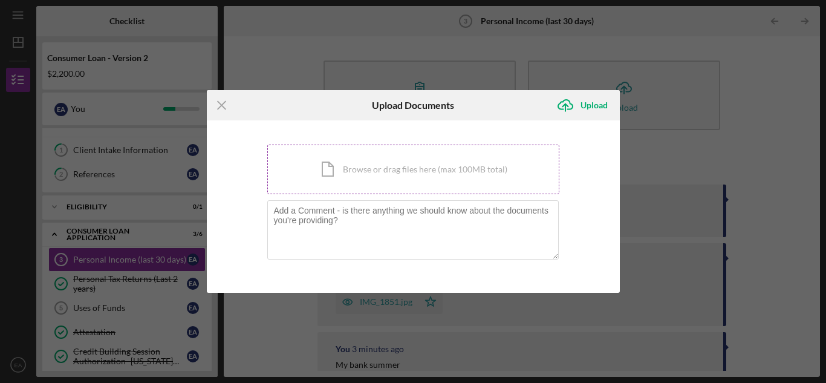
click at [442, 169] on div "Icon/Document Browse or drag files here (max 100MB total) Tap to choose files o…" at bounding box center [413, 170] width 292 height 50
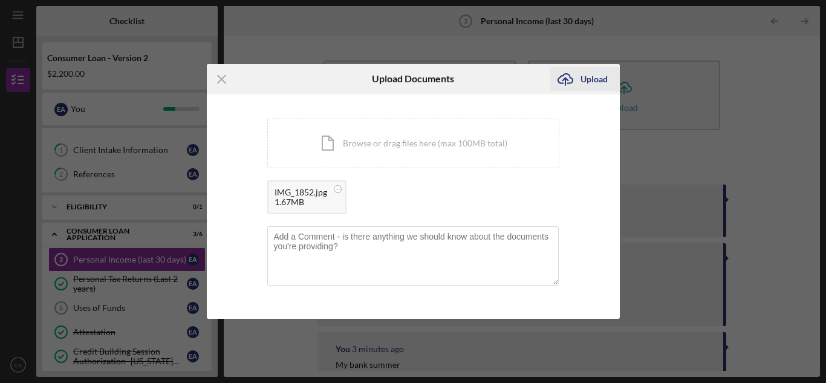
click at [592, 77] on div "Upload" at bounding box center [594, 79] width 27 height 24
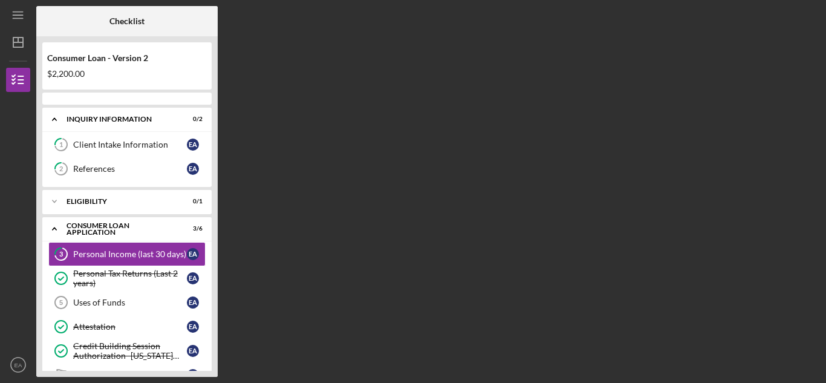
scroll to position [15, 0]
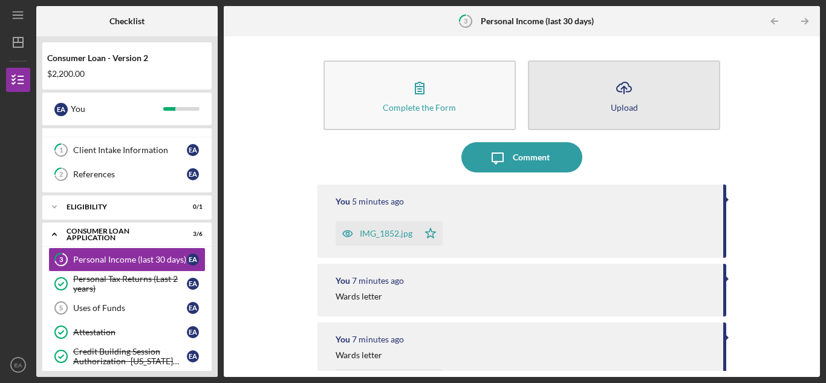
click at [569, 104] on button "Icon/Upload Upload" at bounding box center [624, 95] width 192 height 70
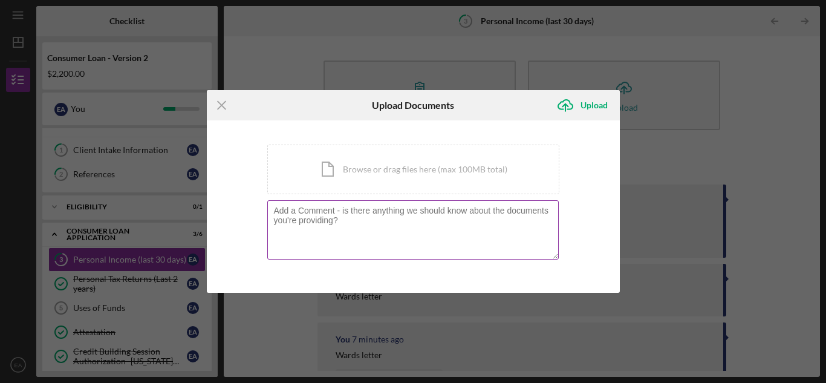
click at [366, 230] on textarea at bounding box center [413, 229] width 292 height 59
paste textarea "P9g&ewOYleqb"
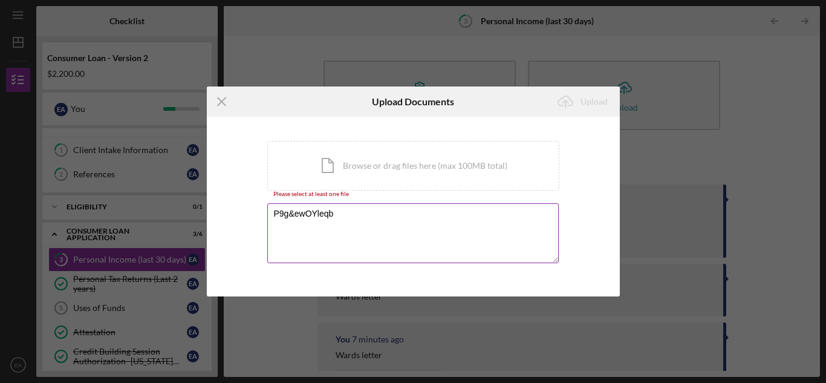
click at [348, 219] on textarea "P9g&ewOYleqb" at bounding box center [413, 232] width 292 height 59
type textarea "P"
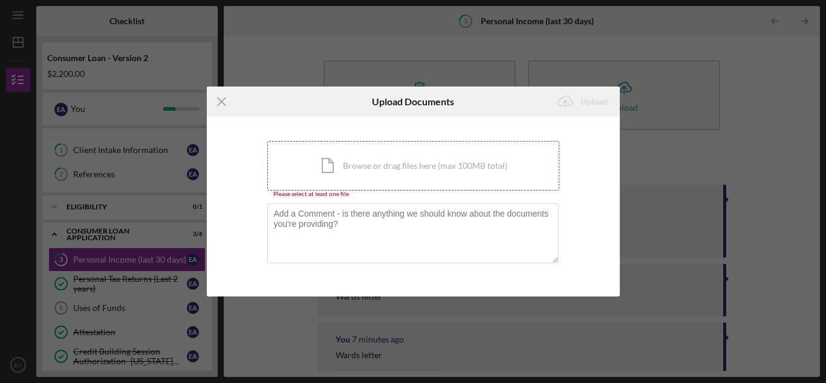
click at [406, 167] on div "Icon/Document Browse or drag files here (max 100MB total) Tap to choose files o…" at bounding box center [413, 166] width 292 height 50
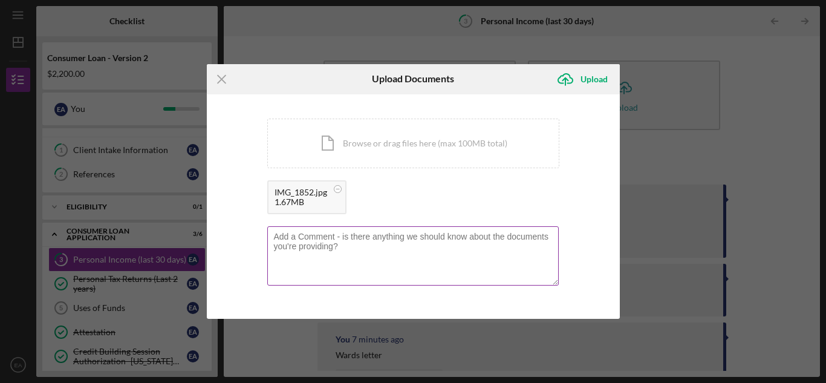
click at [347, 256] on textarea at bounding box center [413, 255] width 292 height 59
drag, startPoint x: 347, startPoint y: 256, endPoint x: 705, endPoint y: 116, distance: 384.0
click at [705, 116] on div "Icon/Menu Close Upload Documents Icon/Upload Upload You're uploading documents …" at bounding box center [413, 191] width 826 height 383
click at [589, 79] on div "Upload" at bounding box center [594, 79] width 27 height 24
